Goal: Ask a question

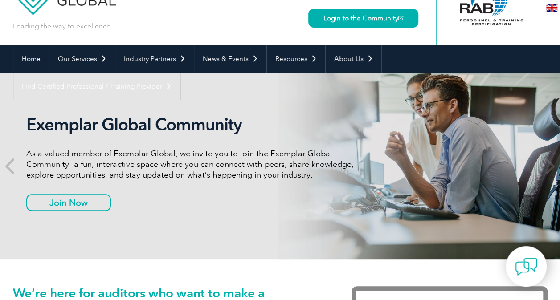
scroll to position [39, 0]
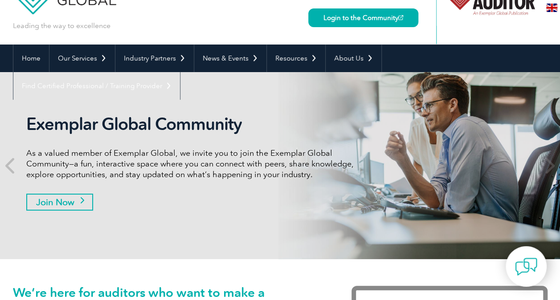
click at [61, 198] on link "Join Now" at bounding box center [59, 202] width 67 height 17
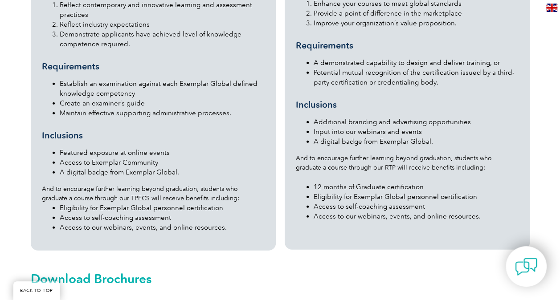
scroll to position [1012, 0]
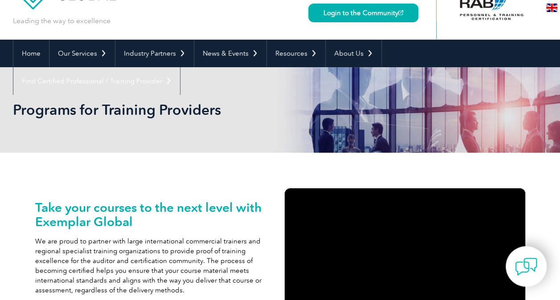
scroll to position [0, 0]
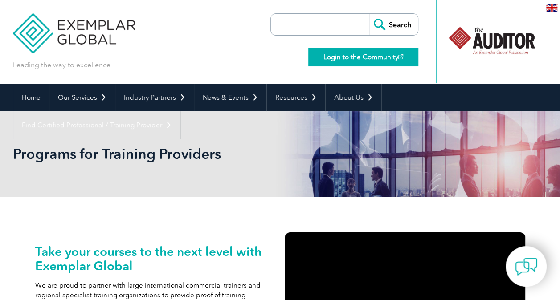
click at [367, 53] on link "Login to the Community" at bounding box center [363, 57] width 110 height 19
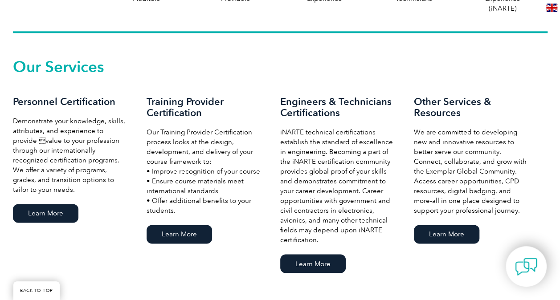
scroll to position [588, 0]
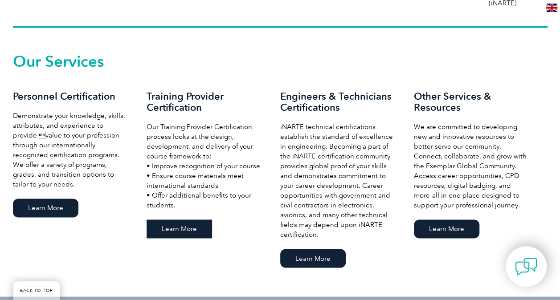
click at [187, 236] on link "Learn More" at bounding box center [178, 229] width 65 height 19
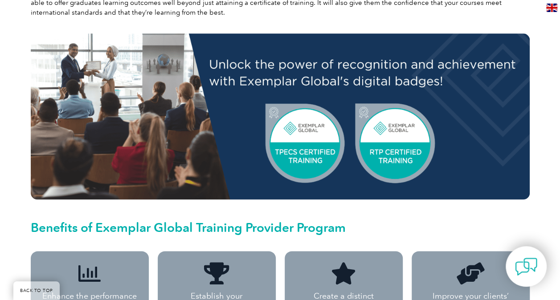
scroll to position [454, 0]
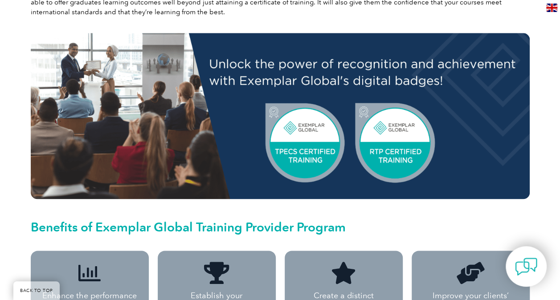
click at [384, 142] on img at bounding box center [280, 116] width 499 height 166
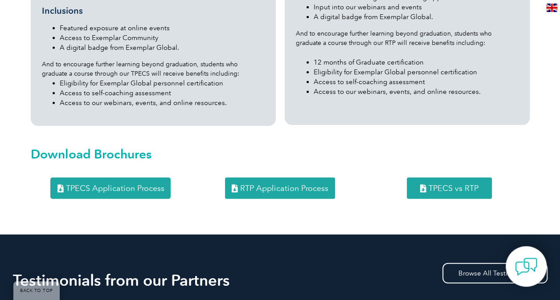
scroll to position [1137, 0]
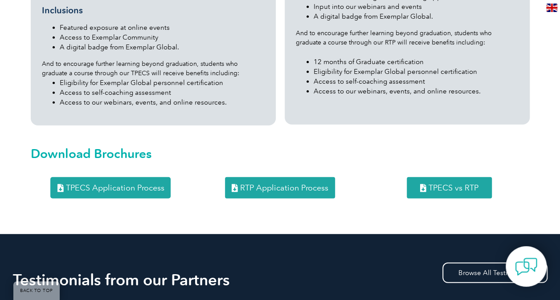
click at [286, 184] on span "RTP Application Process" at bounding box center [284, 188] width 88 height 8
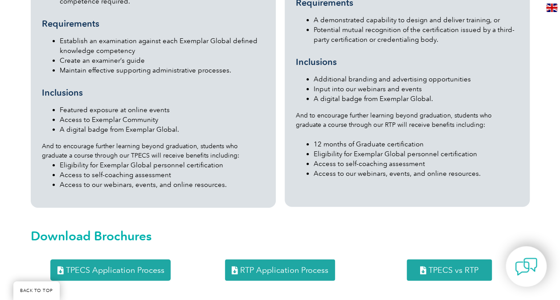
scroll to position [1049, 0]
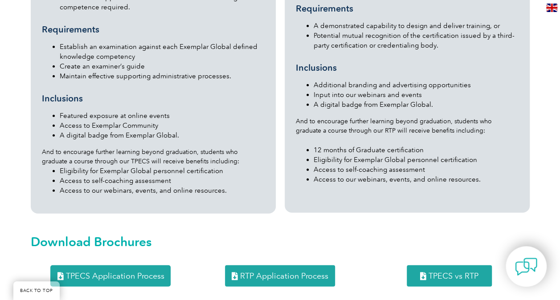
click at [289, 272] on span "RTP Application Process" at bounding box center [284, 276] width 88 height 8
click at [530, 270] on img at bounding box center [525, 266] width 27 height 27
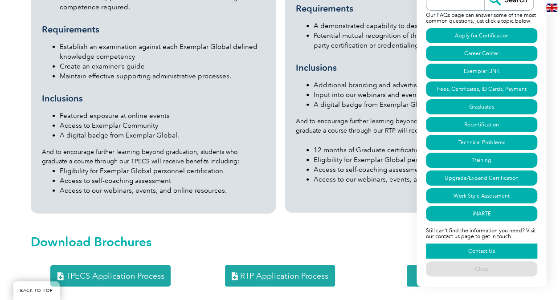
click at [493, 250] on link "Contact Us" at bounding box center [481, 251] width 111 height 15
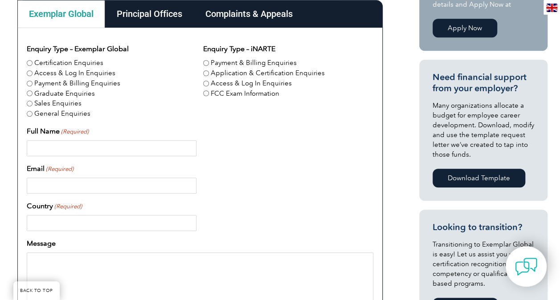
scroll to position [277, 0]
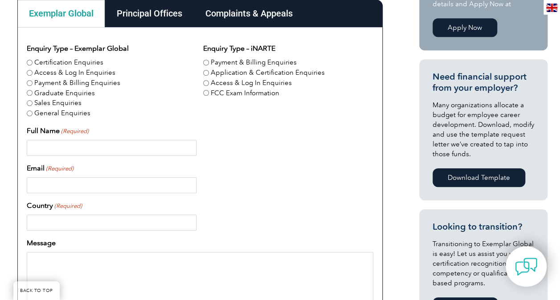
click at [30, 104] on input "Sales Enquiries" at bounding box center [30, 103] width 6 height 6
radio input "true"
click at [77, 149] on input "Full Name (Required)" at bounding box center [112, 148] width 170 height 16
type input "Mr. Jatin Sharma"
type input "icvassessments@gmail.com"
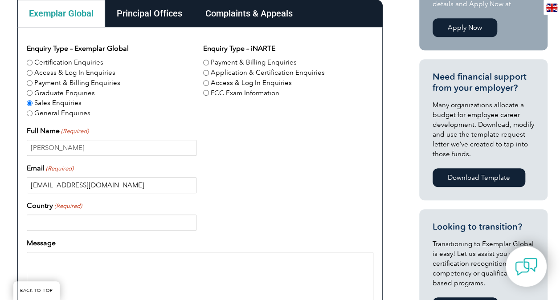
type input "India"
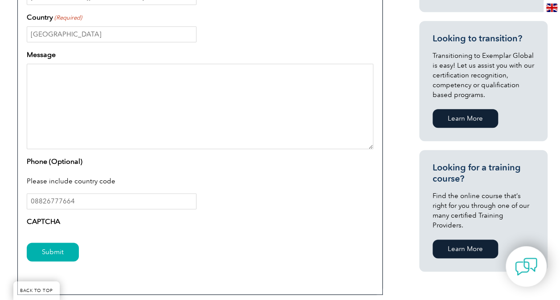
scroll to position [475, 0]
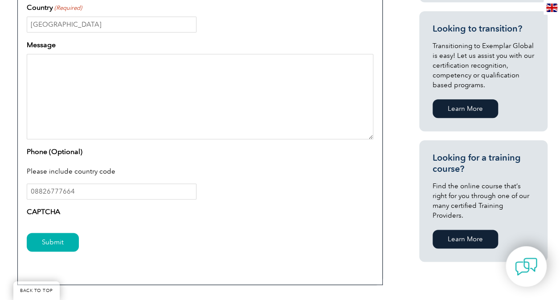
click at [53, 212] on label "CAPTCHA" at bounding box center [43, 212] width 33 height 11
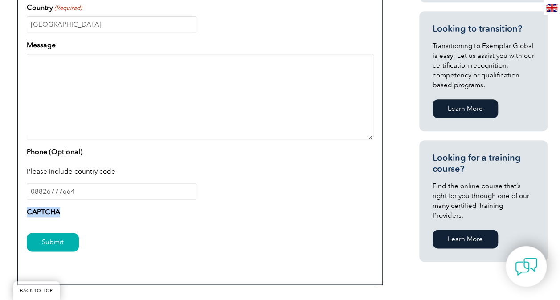
drag, startPoint x: 53, startPoint y: 212, endPoint x: 84, endPoint y: 214, distance: 31.2
click at [84, 214] on div "CAPTCHA" at bounding box center [200, 214] width 346 height 14
click at [73, 173] on div "Please include country code" at bounding box center [200, 172] width 346 height 23
click at [35, 190] on input "08826777664" at bounding box center [112, 191] width 170 height 16
click at [35, 190] on input "8826777664" at bounding box center [112, 191] width 170 height 16
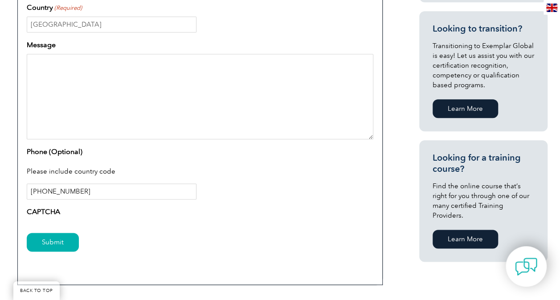
click at [46, 190] on input "+91826777664" at bounding box center [112, 191] width 170 height 16
click at [85, 191] on input "+918826777664" at bounding box center [112, 191] width 170 height 16
type input "+918826777664"
click at [57, 242] on input "Submit" at bounding box center [53, 242] width 52 height 19
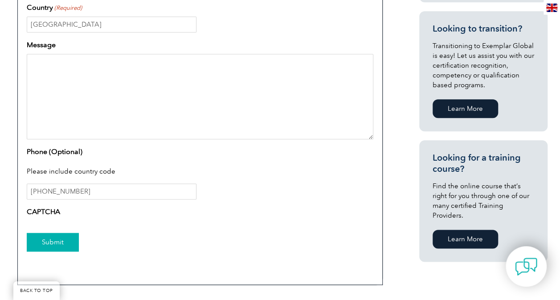
click at [53, 238] on input "Submit" at bounding box center [53, 242] width 52 height 19
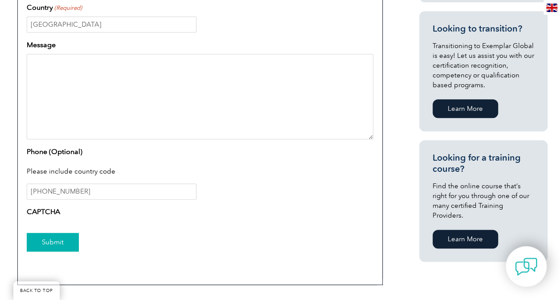
click at [53, 238] on input "Submit" at bounding box center [53, 242] width 52 height 19
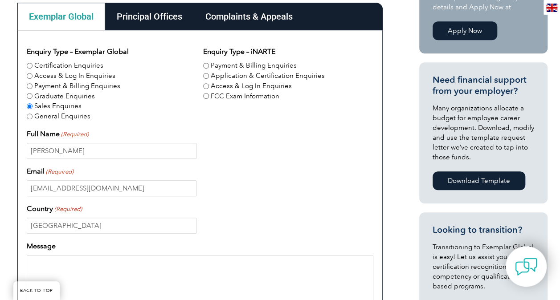
scroll to position [270, 0]
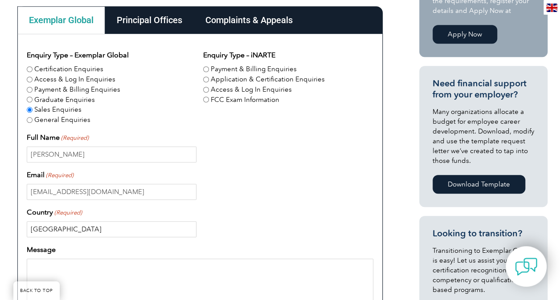
click at [63, 226] on input "India" at bounding box center [112, 229] width 170 height 16
click at [89, 232] on input "India" at bounding box center [112, 229] width 170 height 16
click at [137, 272] on textarea "Message" at bounding box center [200, 301] width 346 height 85
click at [95, 153] on input "Mr. Jatin Sharma" at bounding box center [112, 154] width 170 height 16
click at [125, 194] on input "icvassessments@gmail.com" at bounding box center [112, 192] width 170 height 16
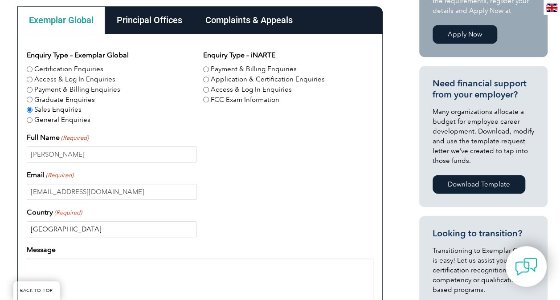
click at [93, 231] on input "India" at bounding box center [112, 229] width 170 height 16
click at [87, 275] on textarea "Message" at bounding box center [200, 301] width 346 height 85
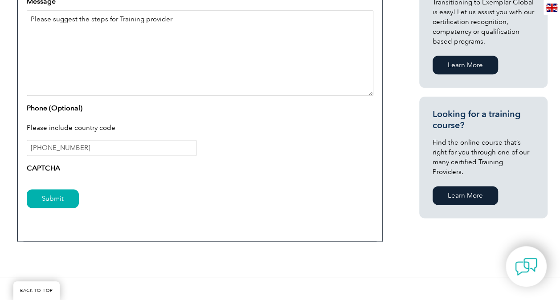
scroll to position [519, 0]
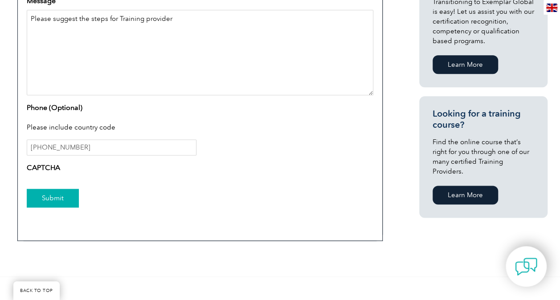
type textarea "Please suggest the steps for Training provider"
click at [51, 195] on input "Submit" at bounding box center [53, 198] width 52 height 19
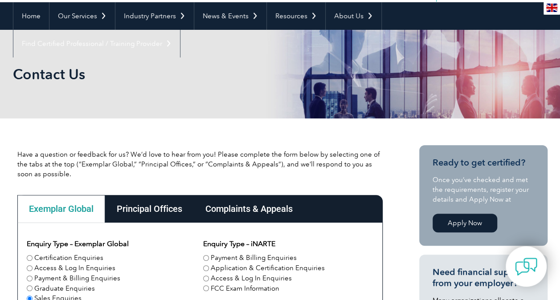
scroll to position [0, 0]
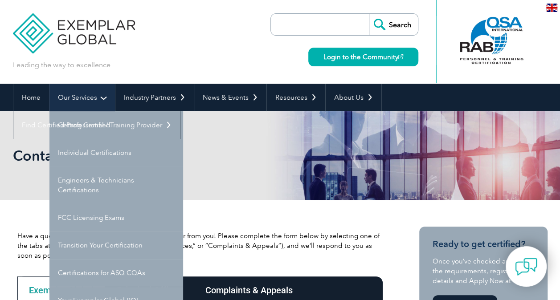
click at [83, 98] on link "Our Services" at bounding box center [81, 98] width 65 height 28
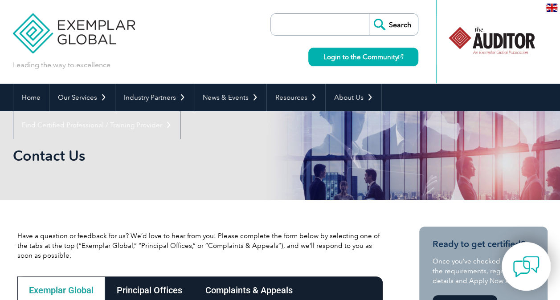
click at [527, 270] on img at bounding box center [525, 266] width 27 height 27
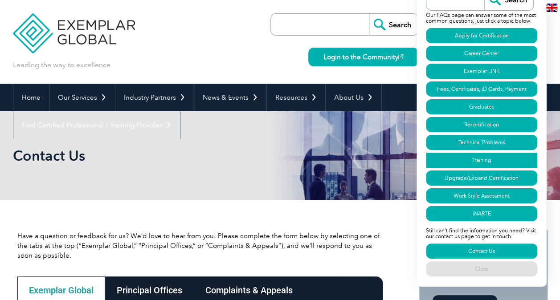
click at [488, 160] on link "Training" at bounding box center [481, 160] width 111 height 15
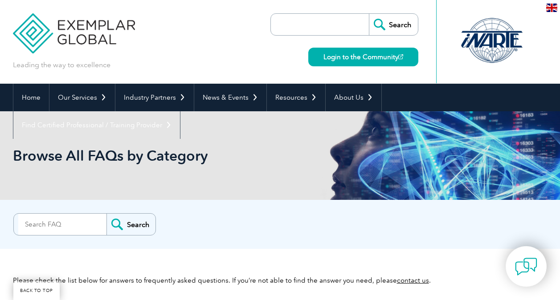
scroll to position [3029, 0]
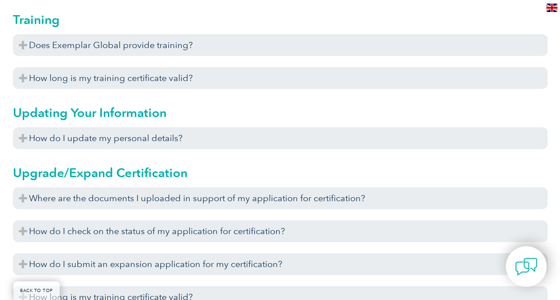
click at [488, 160] on div "Upgrade/Expand Certification Where are the documents I uploaded in support of m…" at bounding box center [280, 233] width 534 height 159
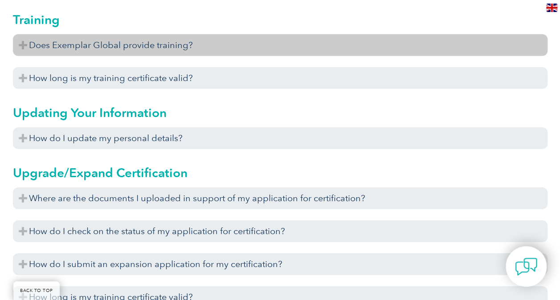
click at [165, 45] on h3 "Does Exemplar Global provide training?" at bounding box center [280, 45] width 534 height 22
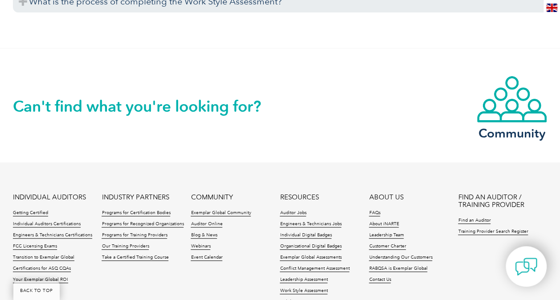
scroll to position [3515, 0]
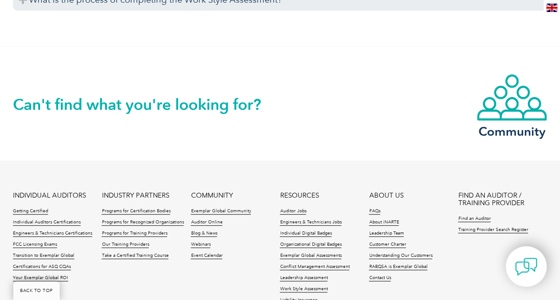
click at [242, 111] on h2 "Can't find what you're looking for?" at bounding box center [146, 105] width 267 height 14
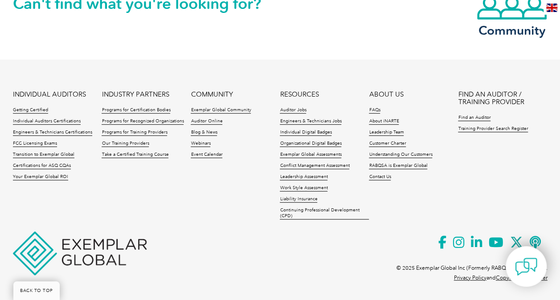
scroll to position [3529, 0]
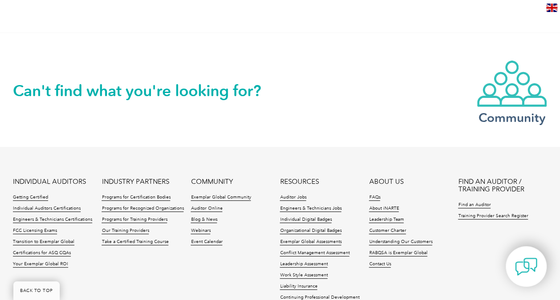
click at [504, 116] on h3 "Community" at bounding box center [511, 117] width 71 height 11
